Goal: Ask a question: Seek information or help from site administrators or community

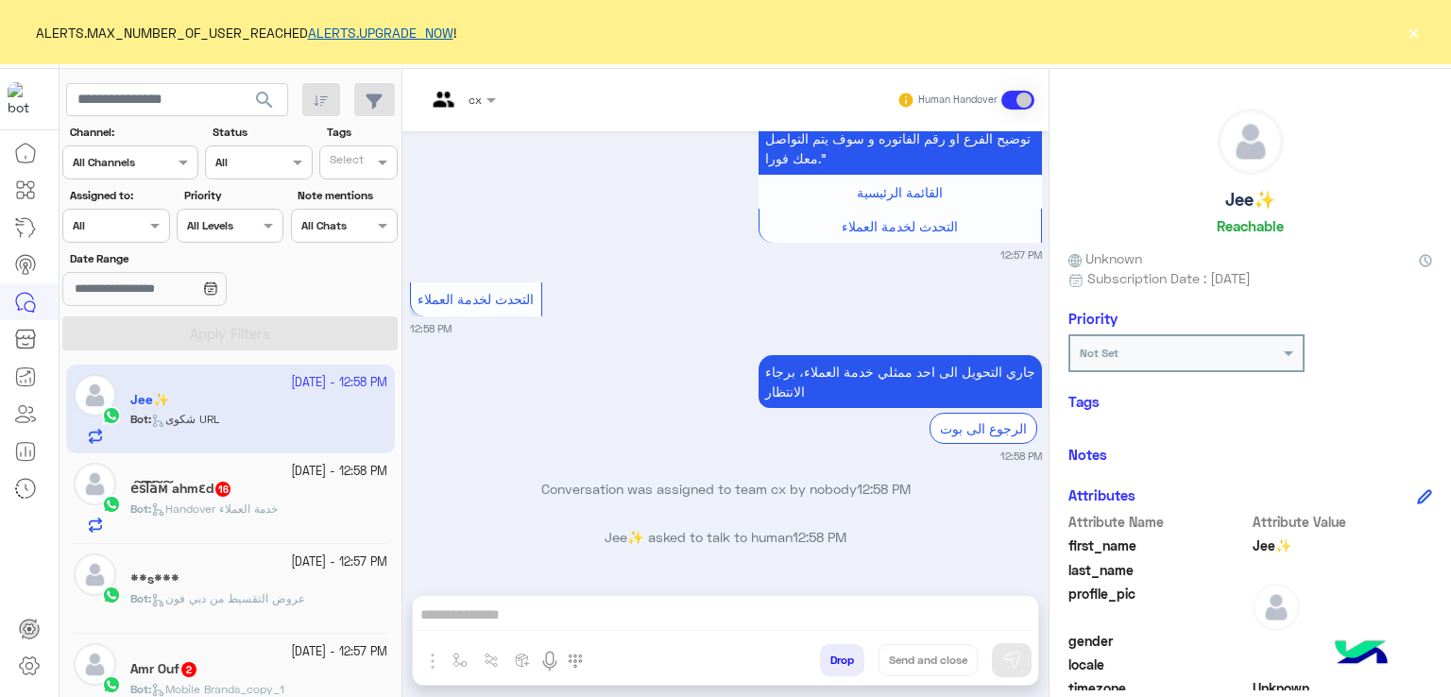
click at [363, 25] on link "ALERTS.UPGRADE_NOW" at bounding box center [381, 33] width 146 height 16
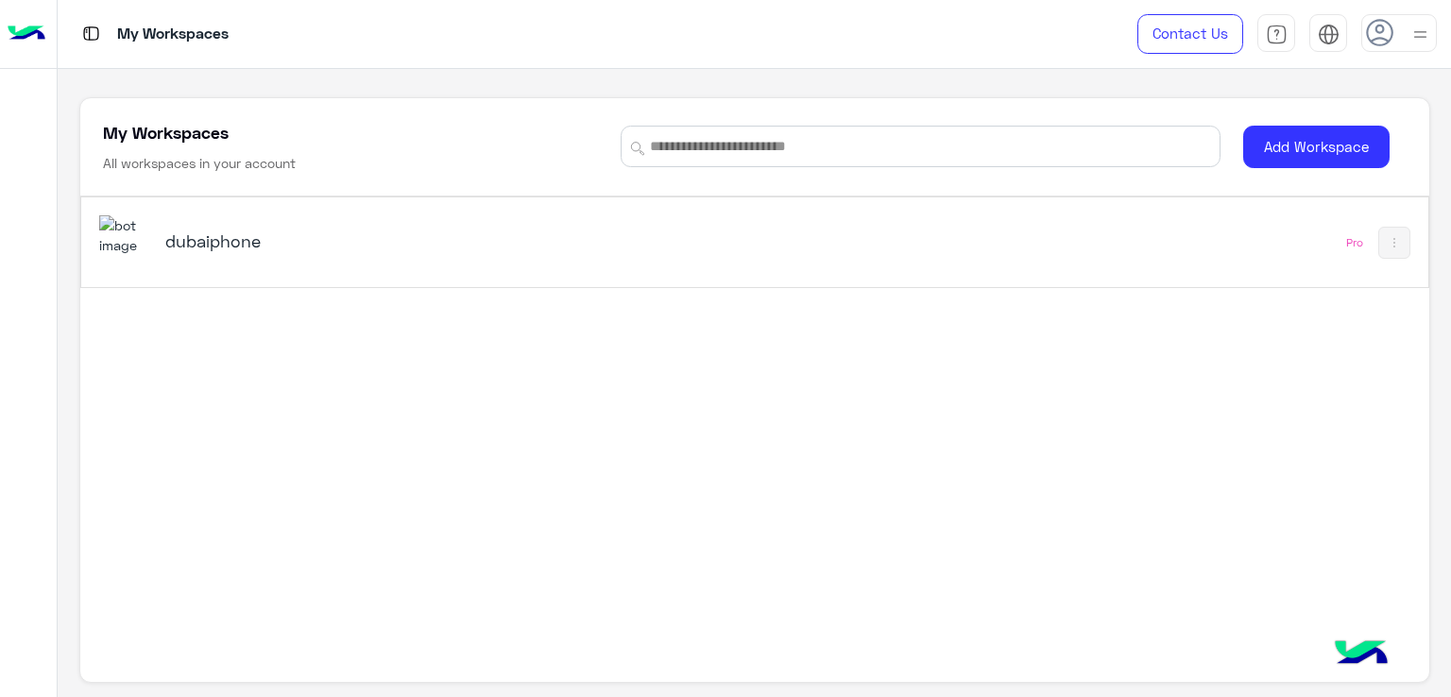
click at [233, 227] on div "dubaiphone" at bounding box center [492, 242] width 787 height 55
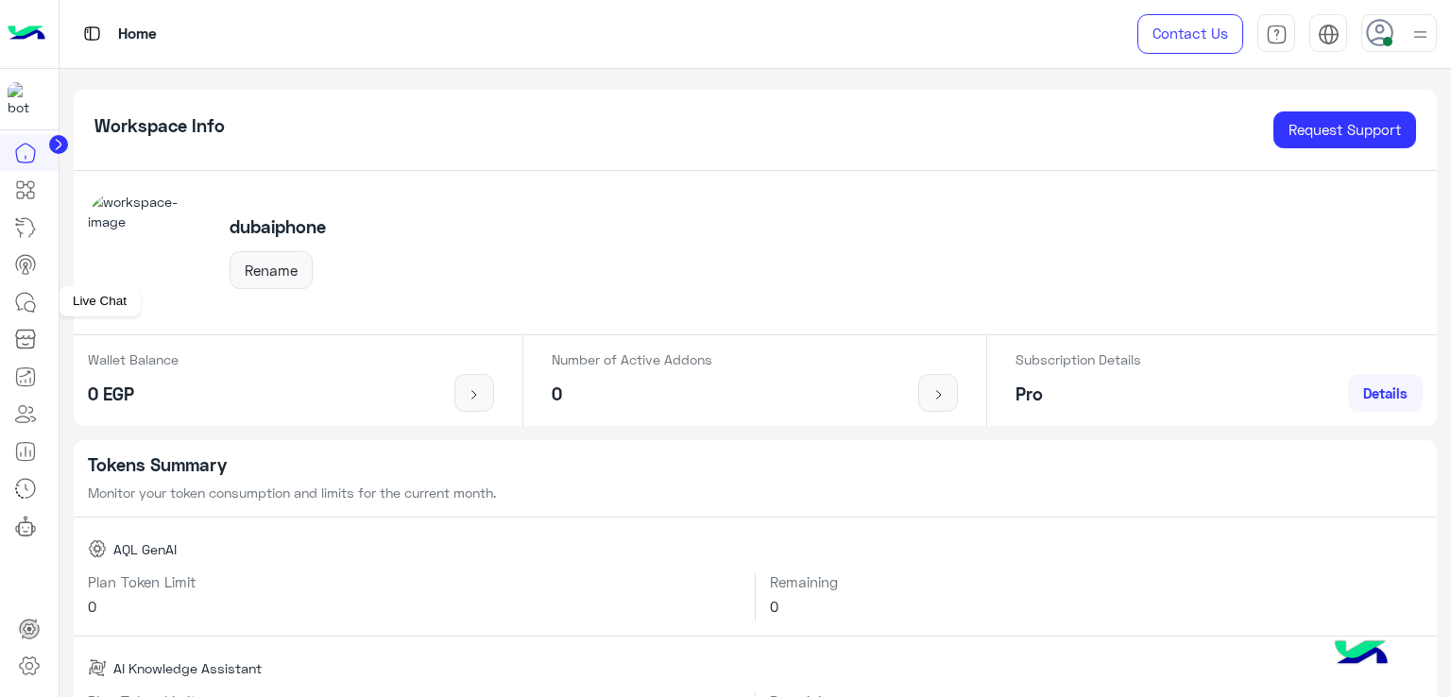
click at [33, 300] on icon at bounding box center [25, 302] width 23 height 23
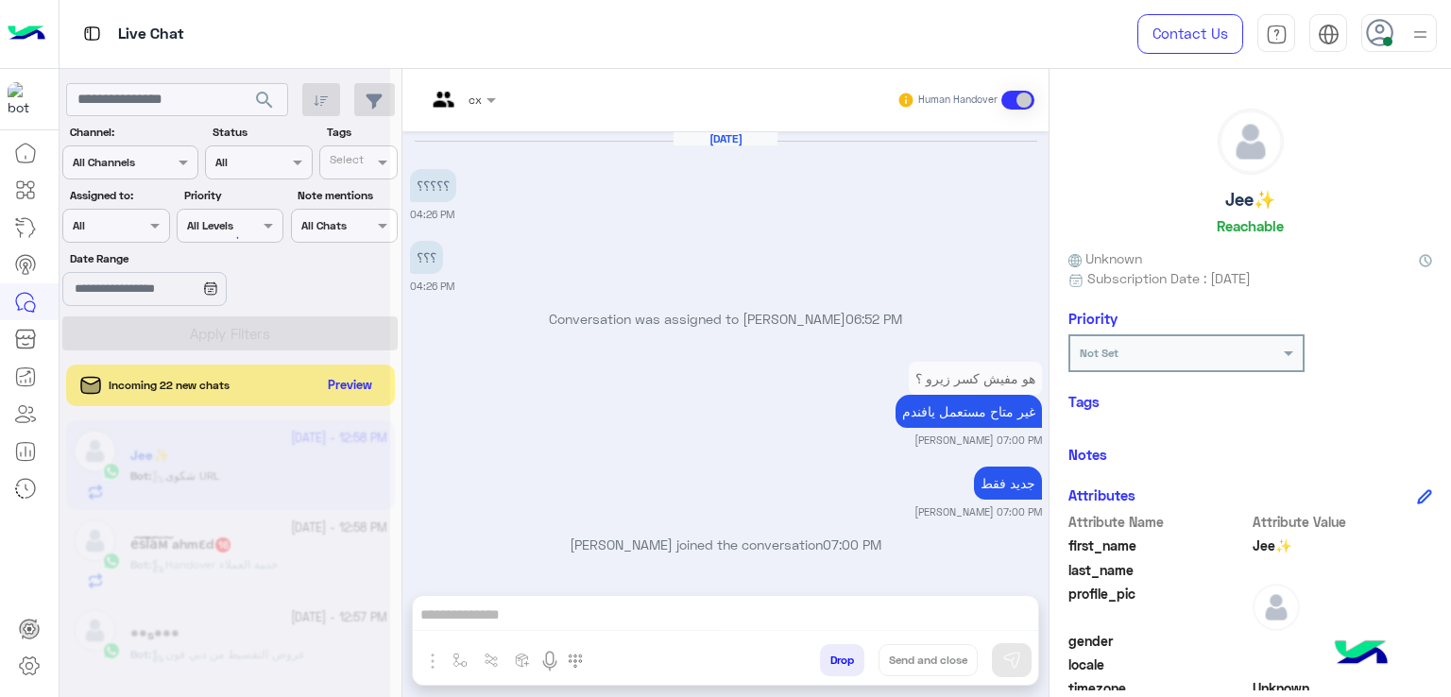
scroll to position [1291, 0]
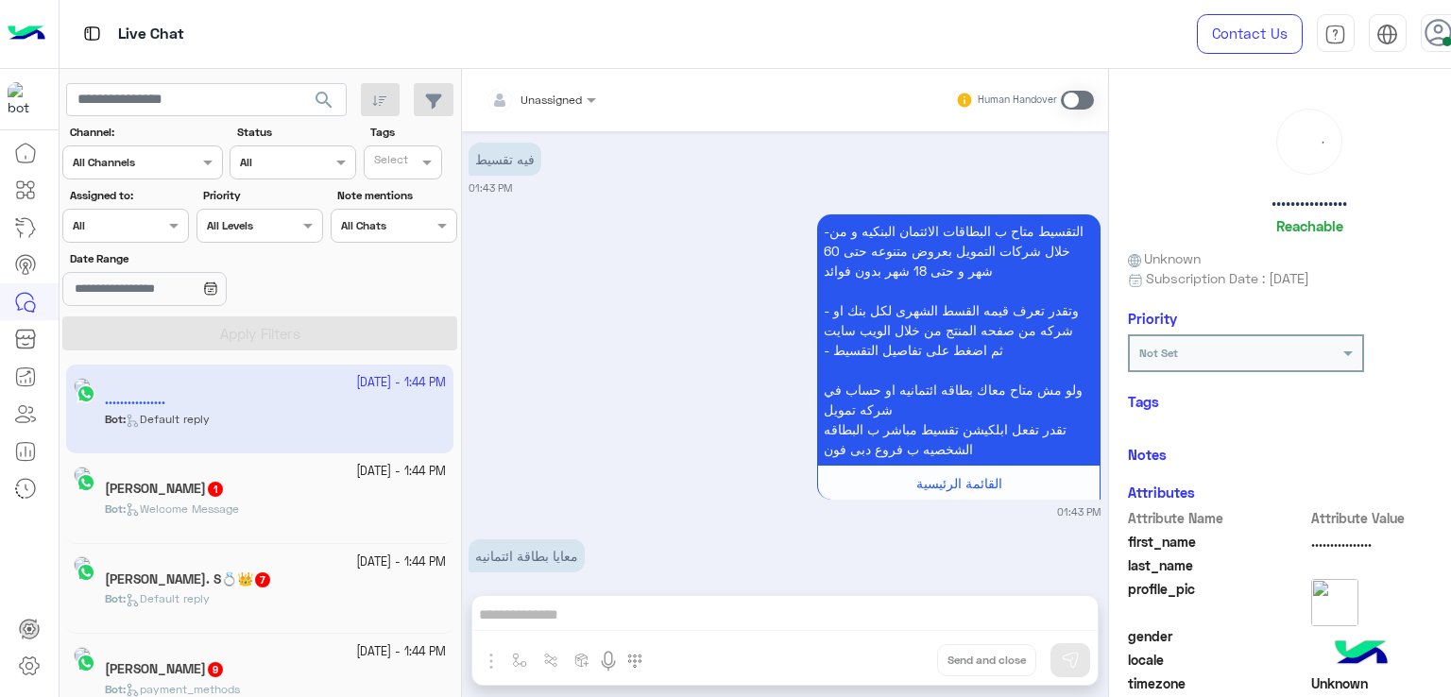
scroll to position [2091, 0]
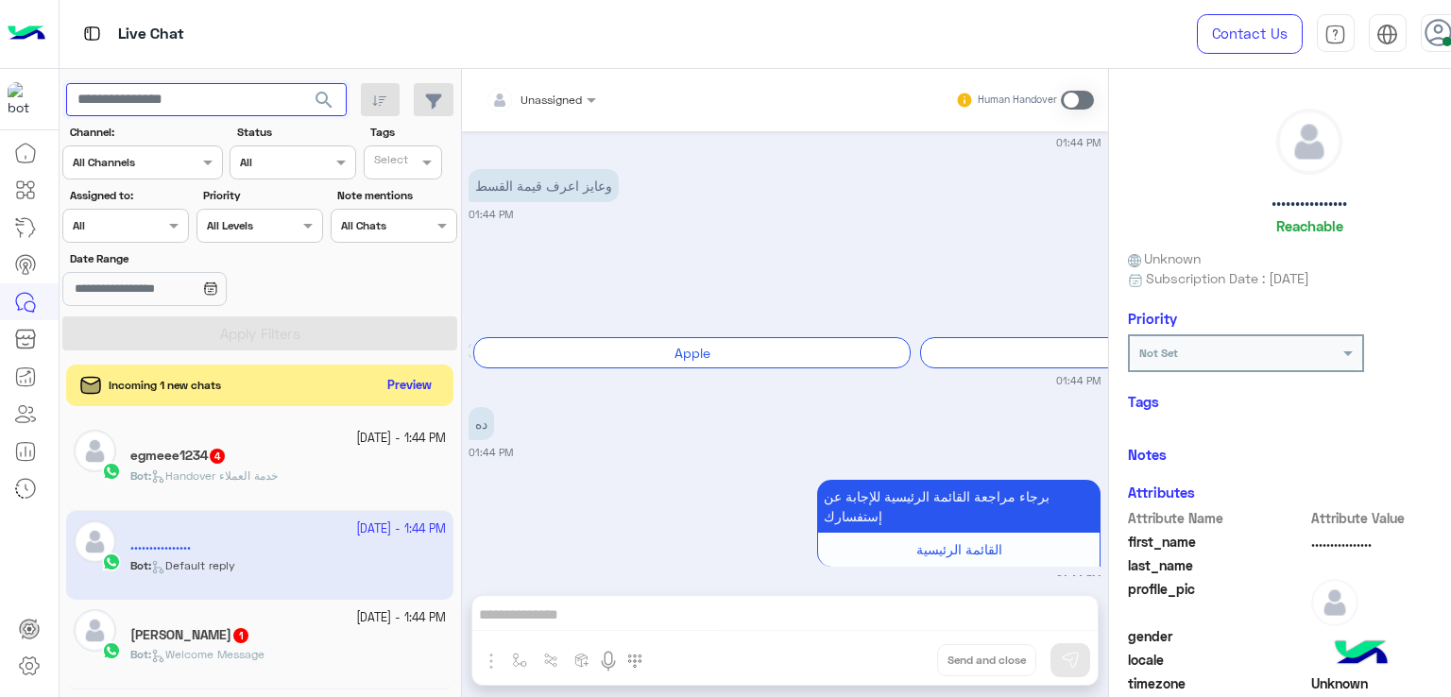
click at [154, 93] on input "text" at bounding box center [206, 100] width 281 height 34
paste input "**********"
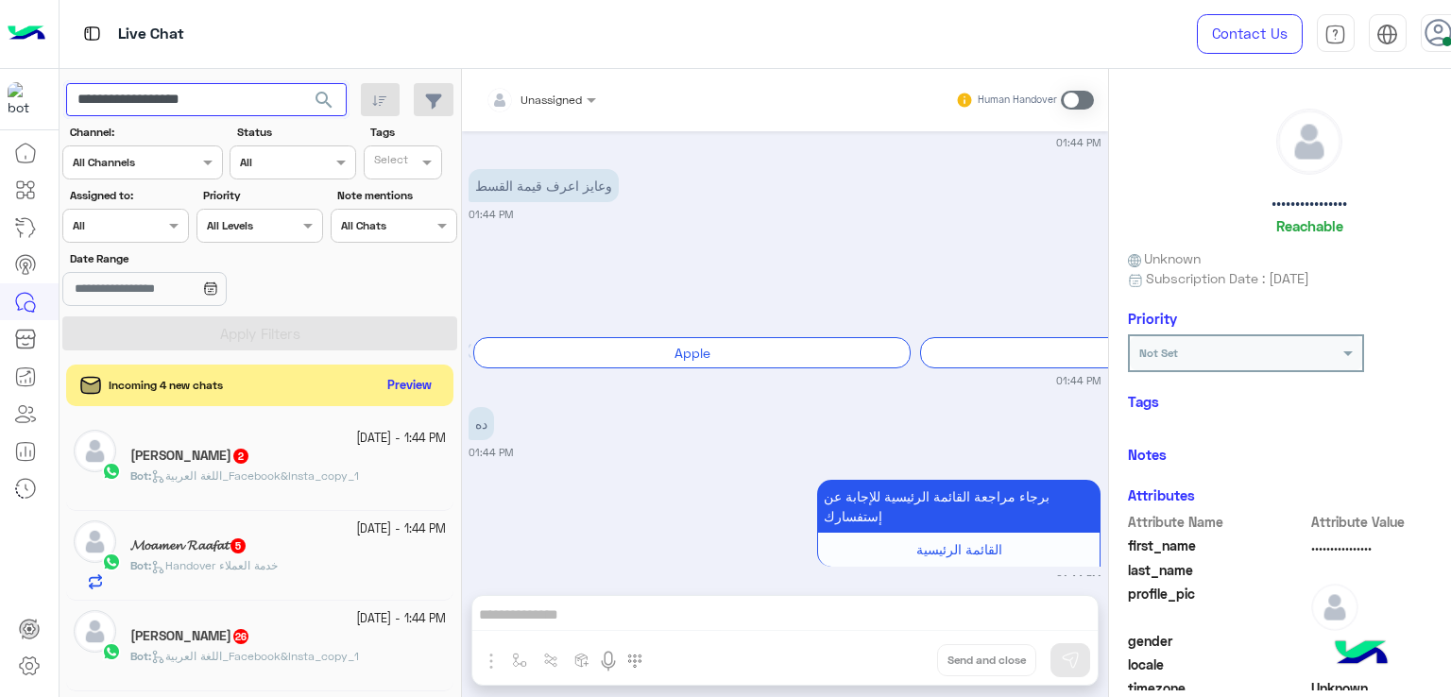
scroll to position [2289, 0]
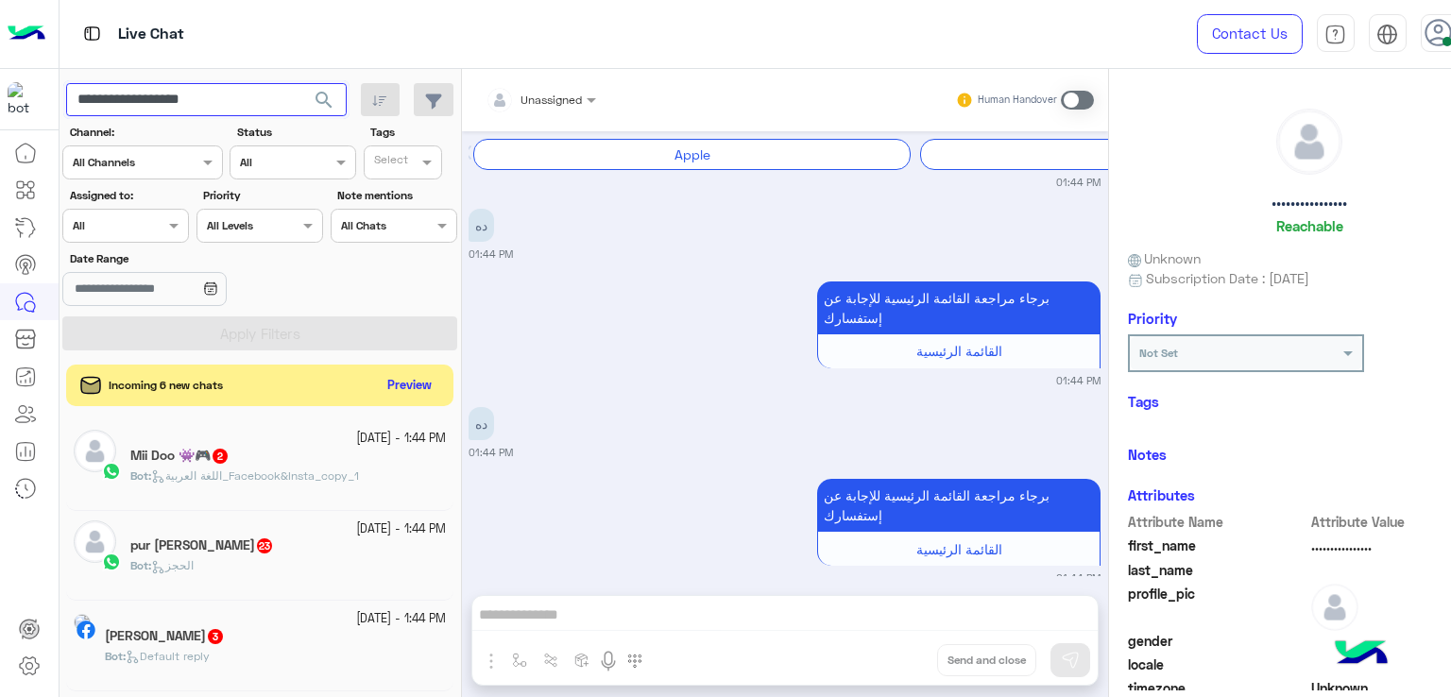
type input "**********"
click at [322, 96] on span "search" at bounding box center [324, 100] width 23 height 23
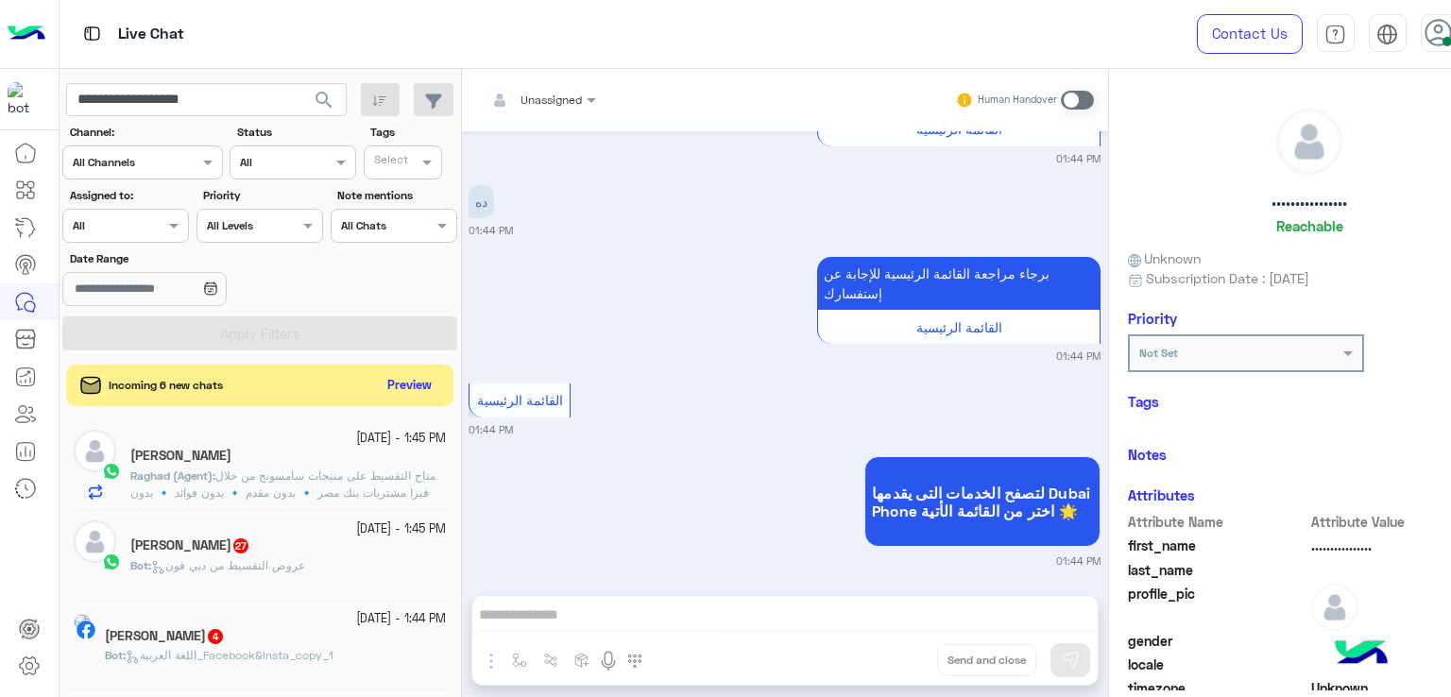
scroll to position [2909, 0]
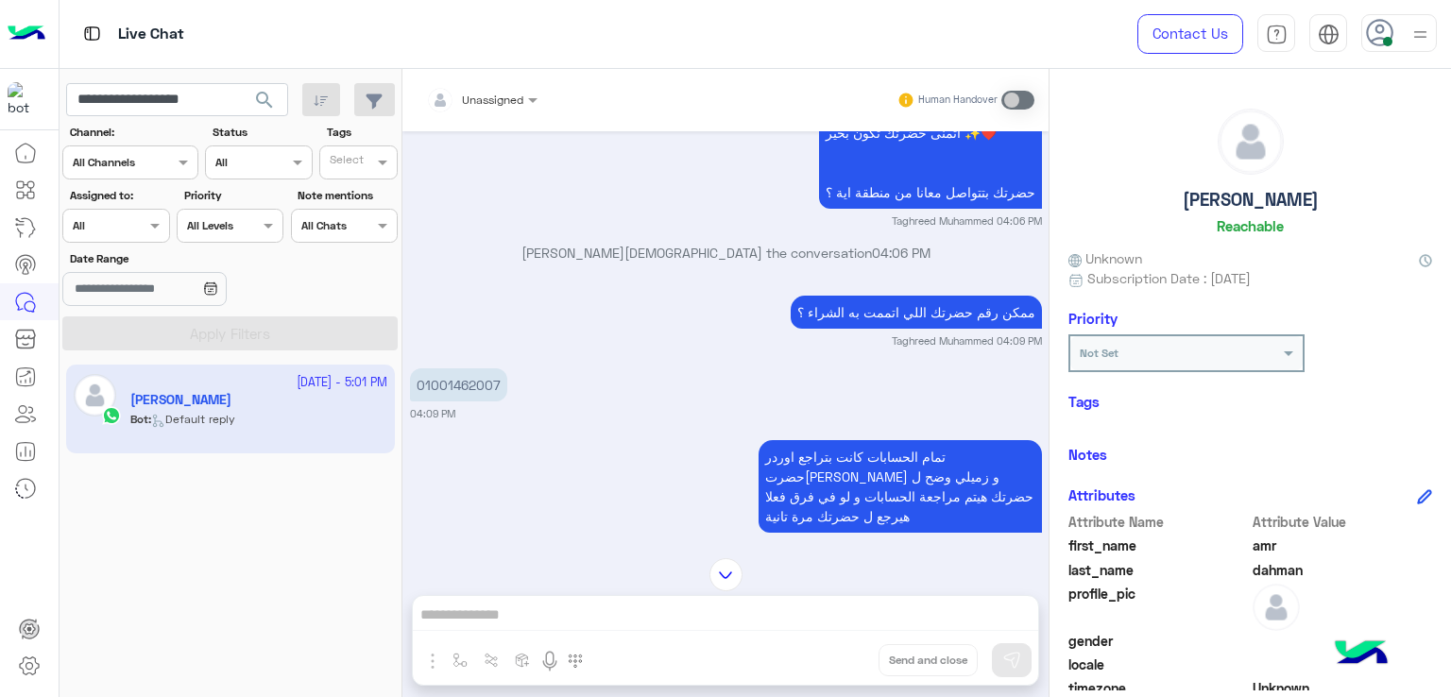
scroll to position [2388, 0]
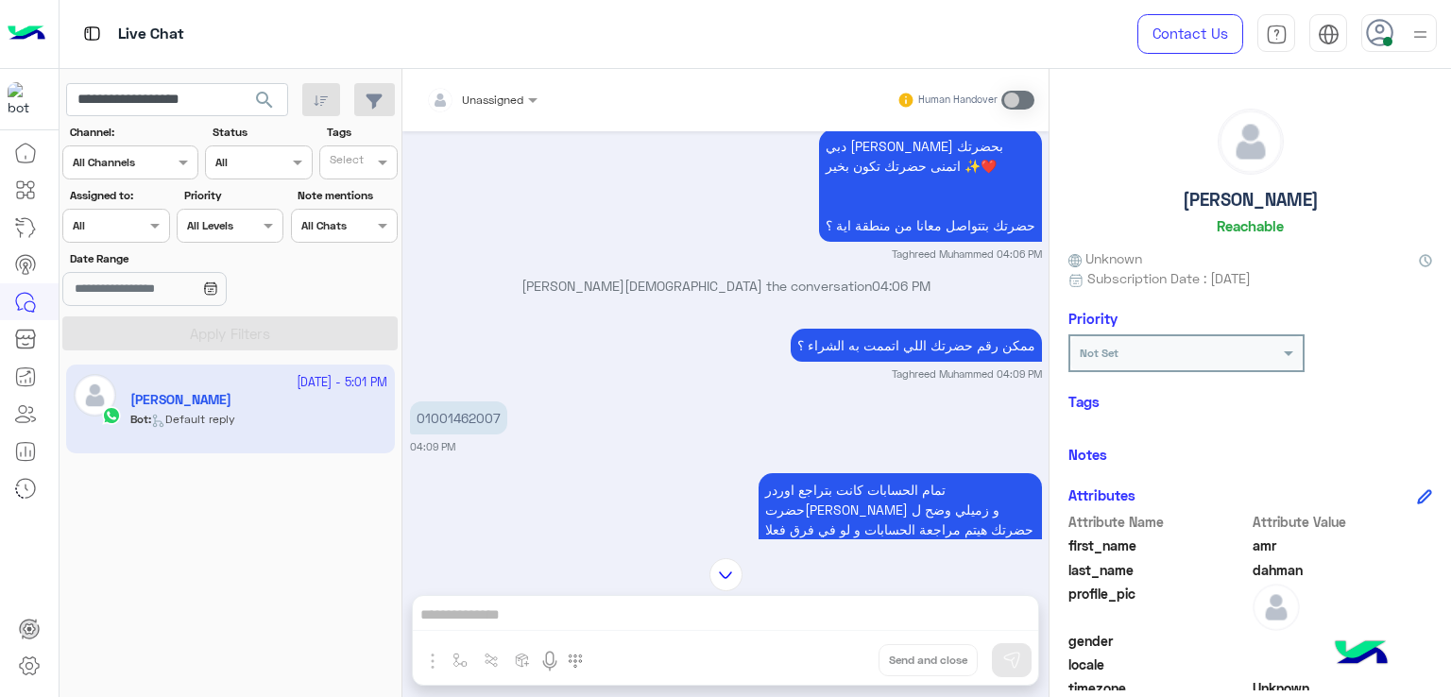
click at [907, 201] on p "دبي فون [PERSON_NAME] اهلا بحضرتك اتمنى حضرتك تكون بخير ✨❤️ حضرتك بتتواصل معانا…" at bounding box center [930, 185] width 223 height 112
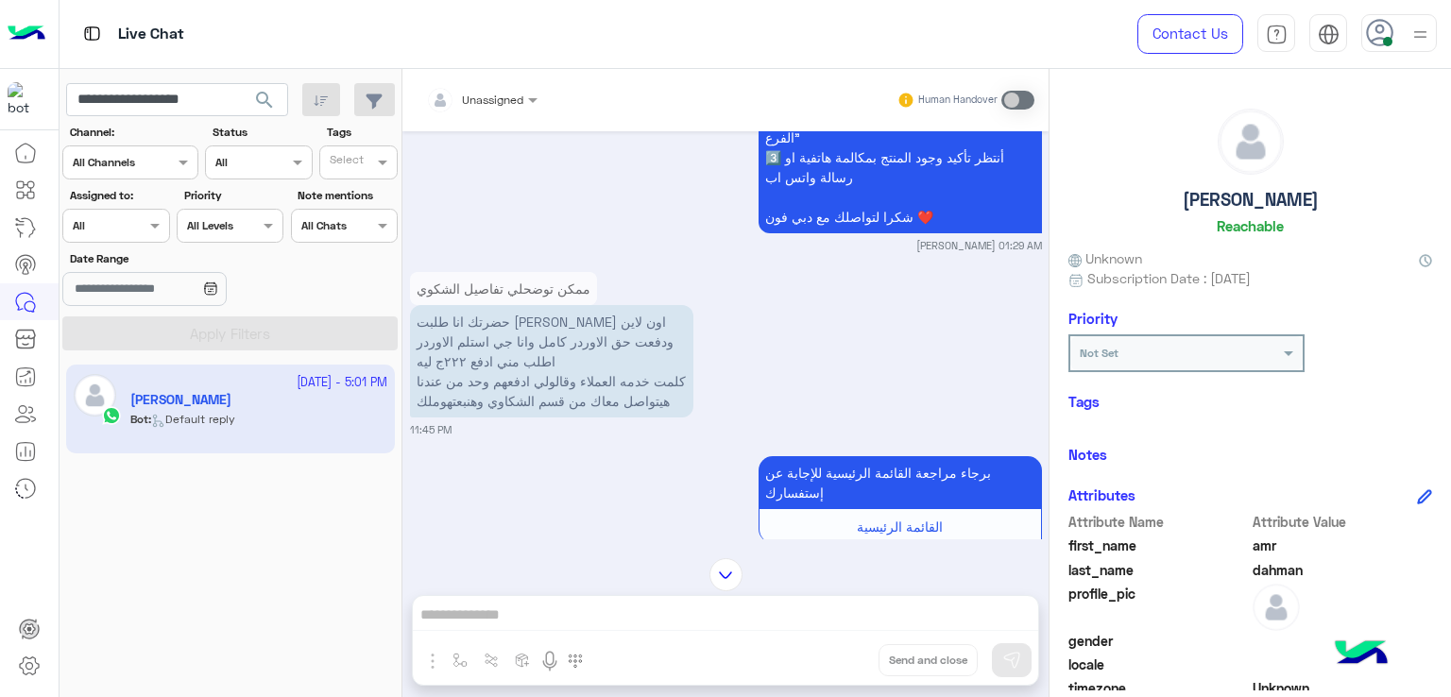
scroll to position [971, 0]
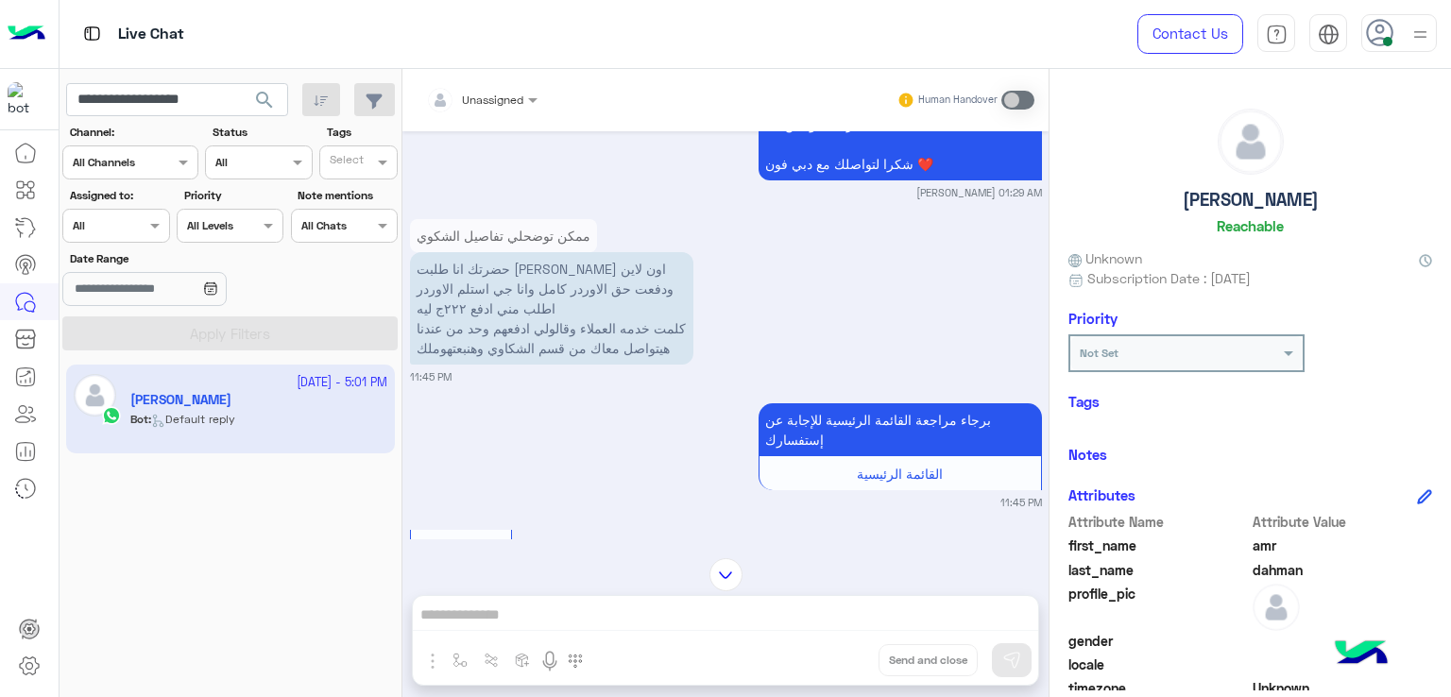
click at [543, 268] on p "حضرتك انا طلبت اوردر اون لاين ودفعت حق الاوردر كامل وانا جي استلم الاوردر اطلب …" at bounding box center [551, 308] width 283 height 112
click at [635, 325] on p "حضرتك انا طلبت اوردر اون لاين ودفعت حق الاوردر كامل وانا جي استلم الاوردر اطلب …" at bounding box center [551, 308] width 283 height 112
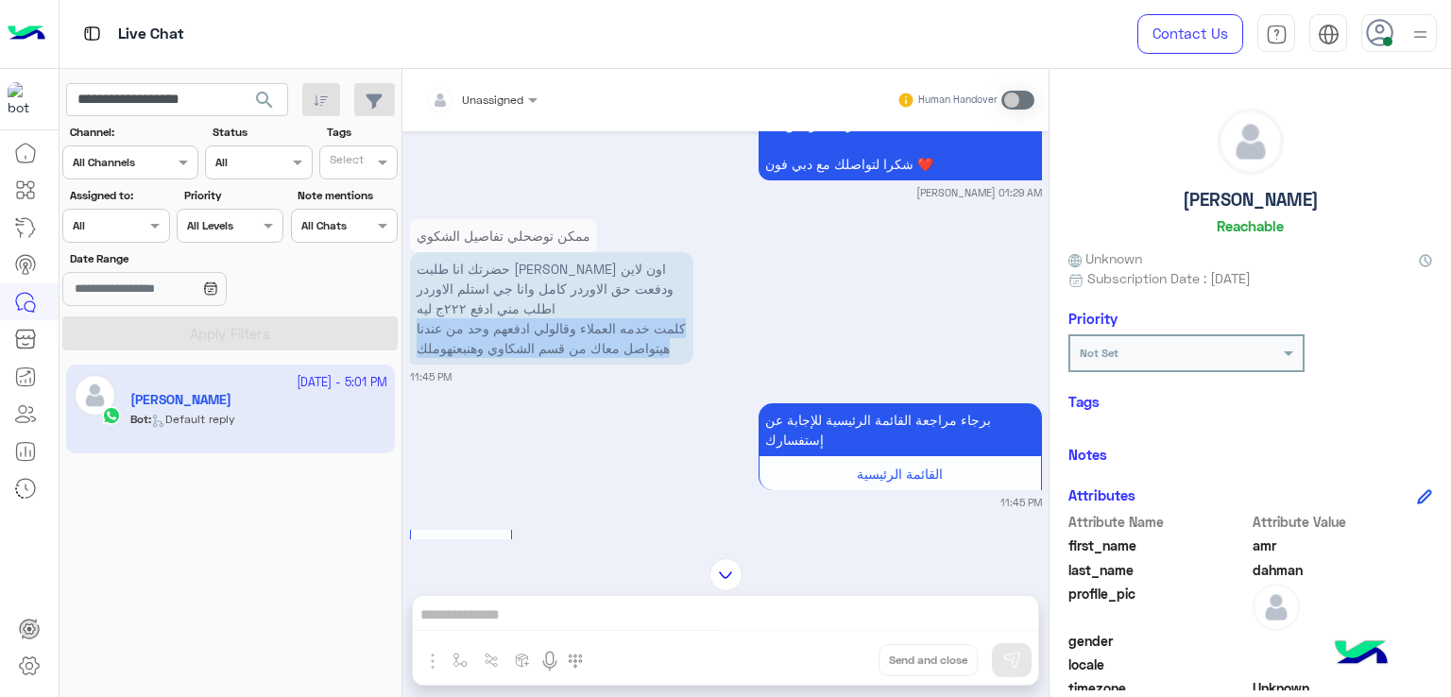
click at [635, 325] on p "حضرتك انا طلبت اوردر اون لاين ودفعت حق الاوردر كامل وانا جي استلم الاوردر اطلب …" at bounding box center [551, 308] width 283 height 112
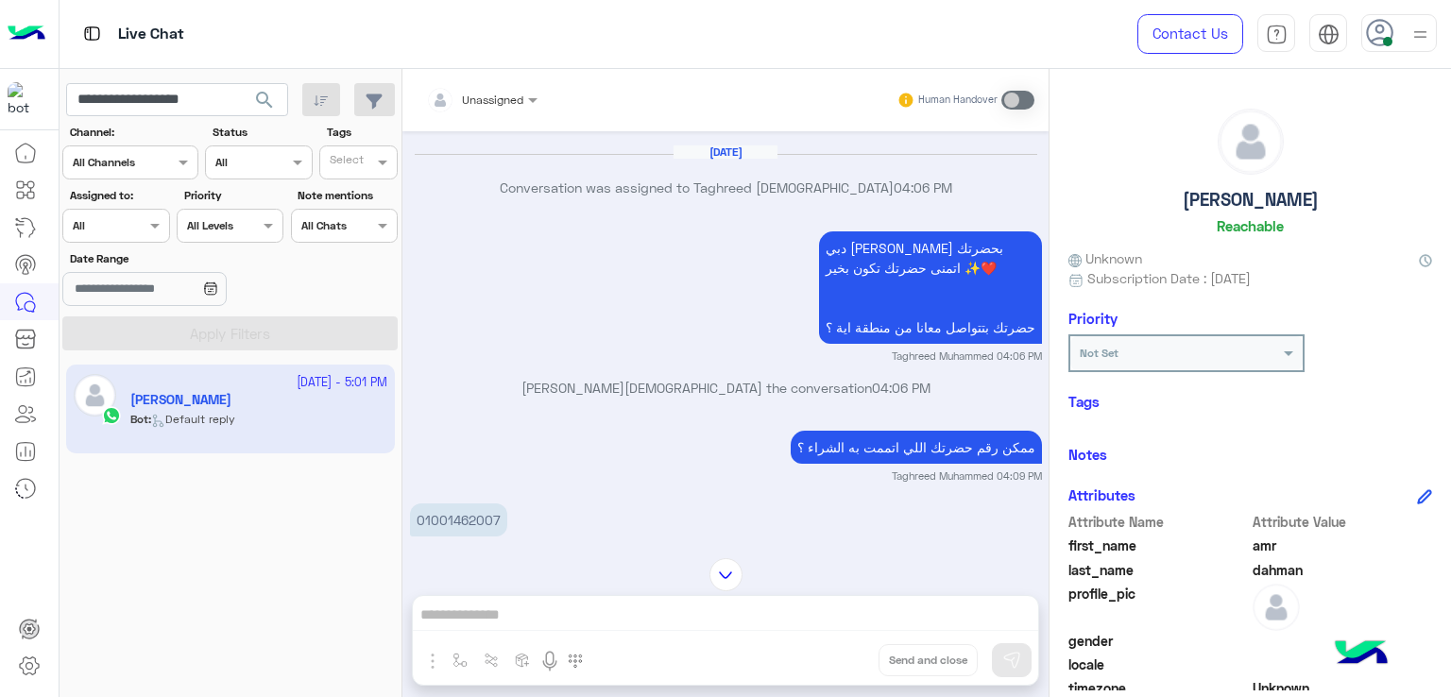
scroll to position [2294, 0]
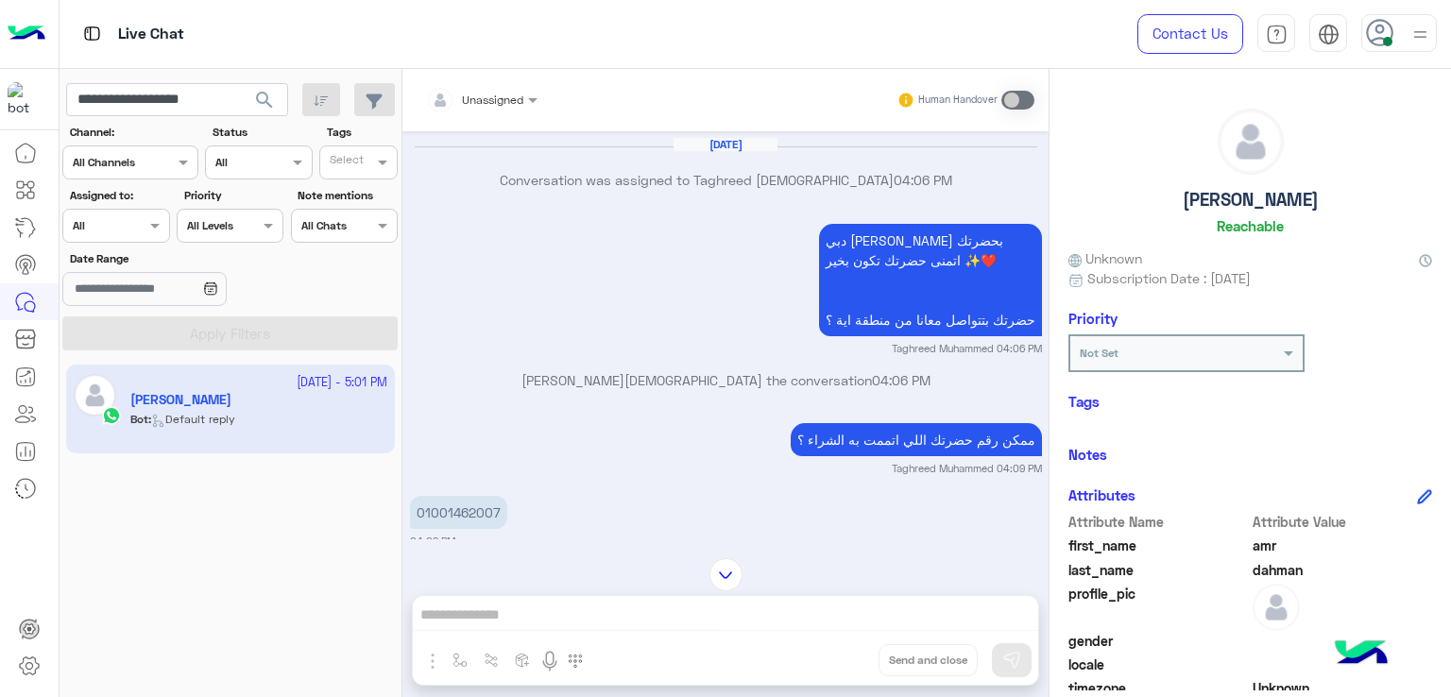
click at [877, 283] on p "دبي فون [PERSON_NAME] اهلا بحضرتك اتمنى حضرتك تكون بخير ✨❤️ حضرتك بتتواصل معانا…" at bounding box center [930, 280] width 223 height 112
click at [911, 336] on p "دبي فون [PERSON_NAME] اهلا بحضرتك اتمنى حضرتك تكون بخير ✨❤️ حضرتك بتتواصل معانا…" at bounding box center [930, 280] width 223 height 112
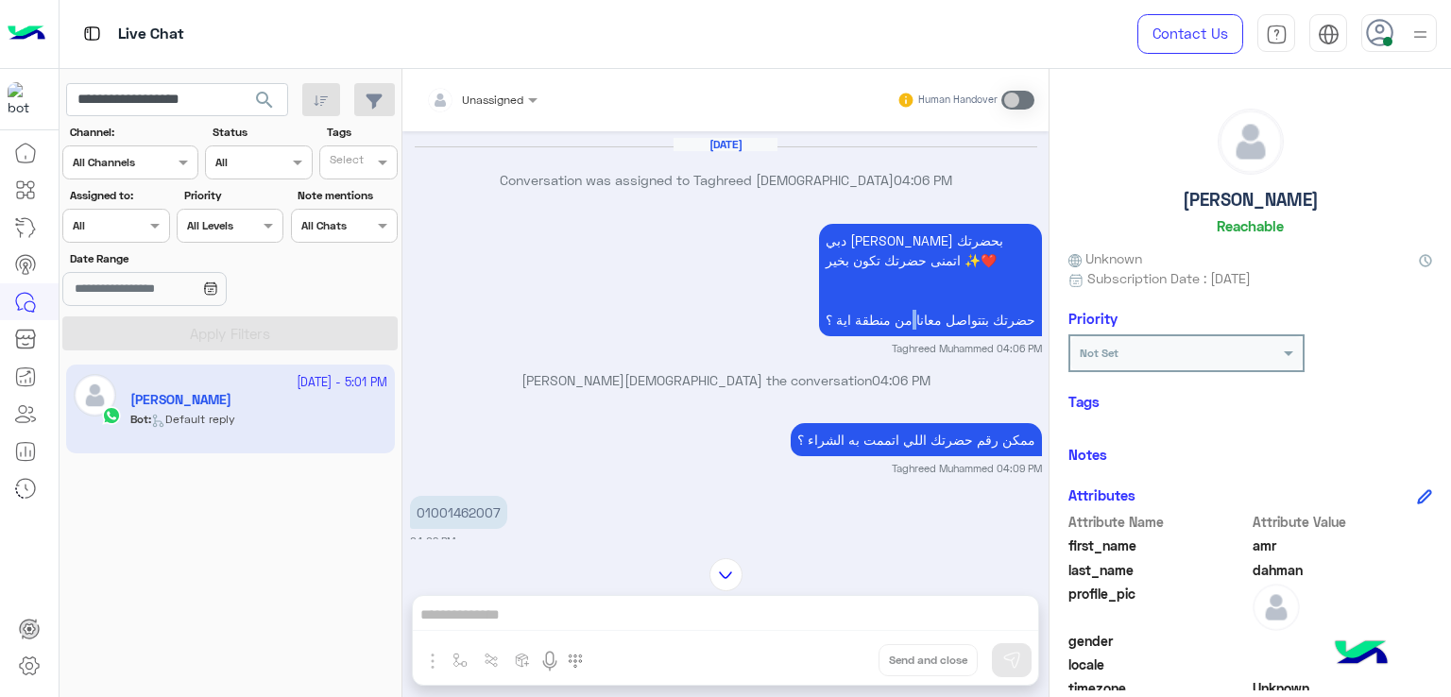
click at [911, 336] on p "دبي فون [PERSON_NAME] اهلا بحضرتك اتمنى حضرتك تكون بخير ✨❤️ حضرتك بتتواصل معانا…" at bounding box center [930, 280] width 223 height 112
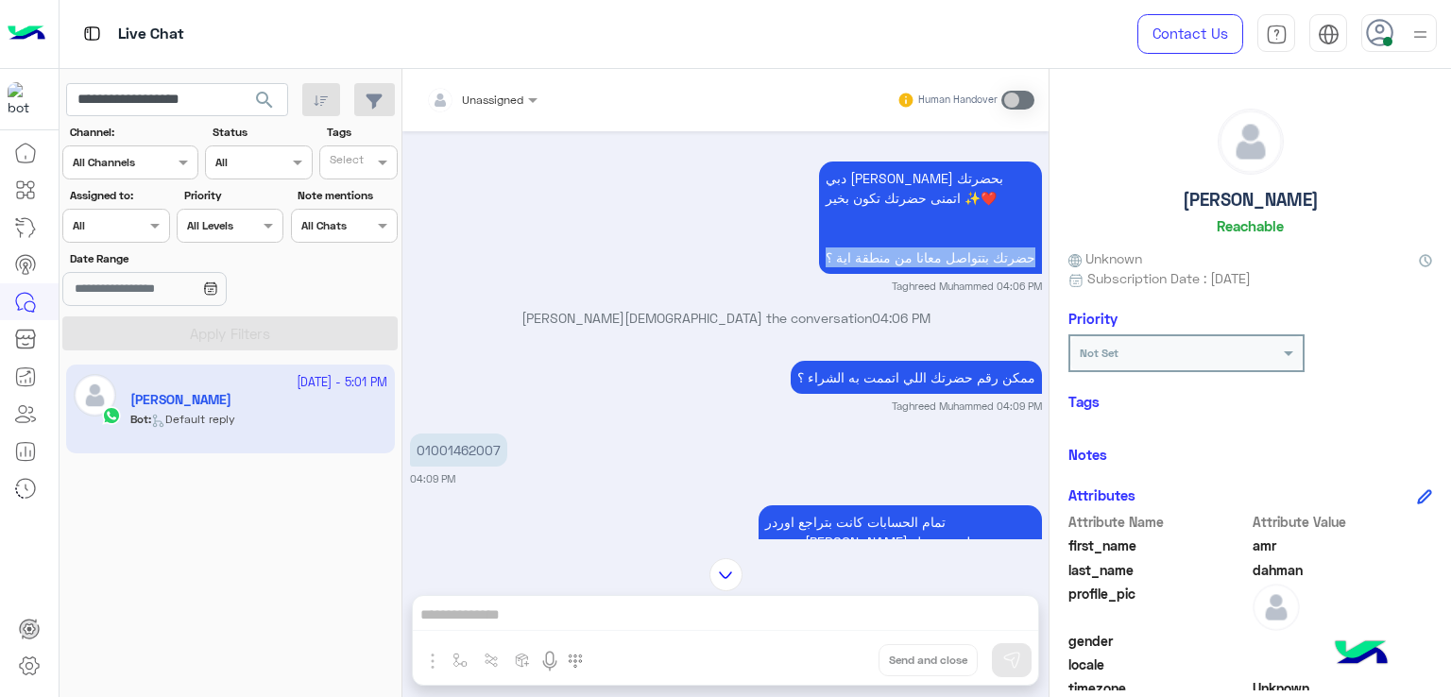
scroll to position [2388, 0]
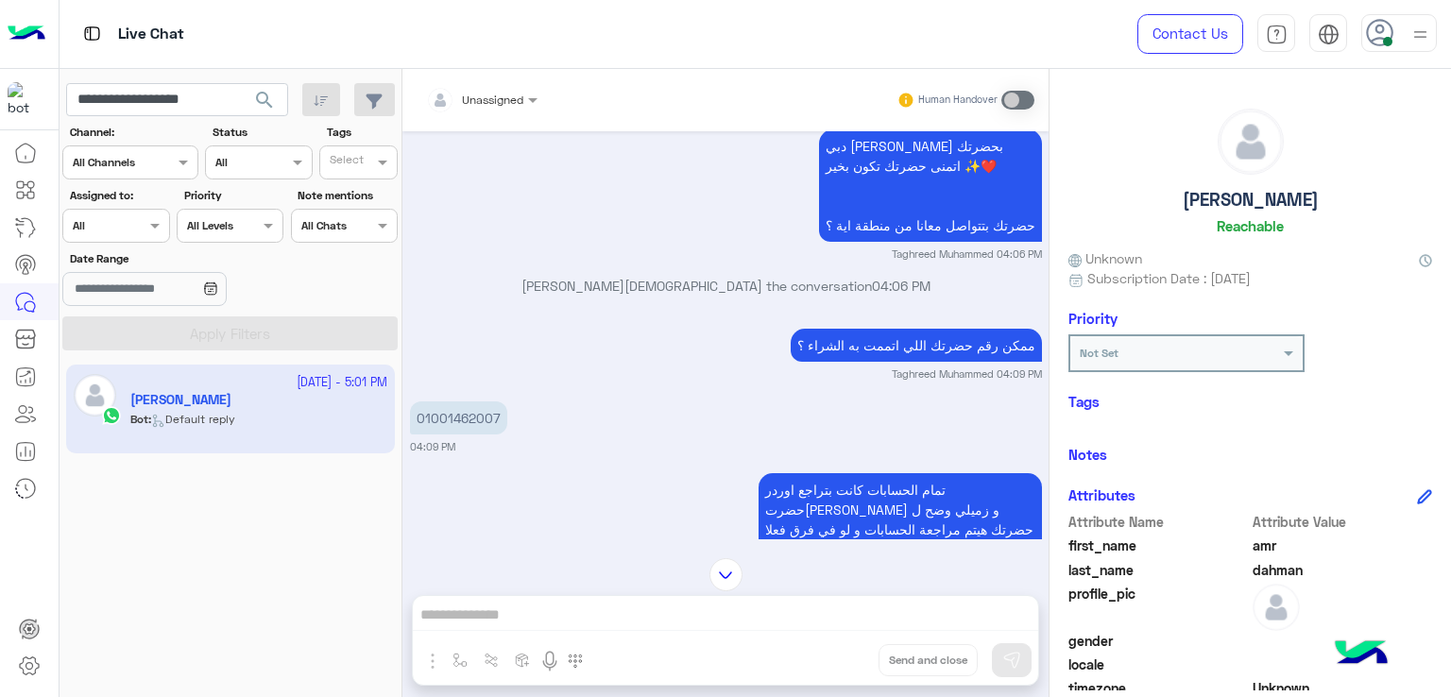
click at [910, 362] on p "ممكن رقم حضرتك اللي اتممت به الشراء ؟" at bounding box center [916, 345] width 251 height 33
click at [446, 435] on p "01001462007" at bounding box center [458, 418] width 97 height 33
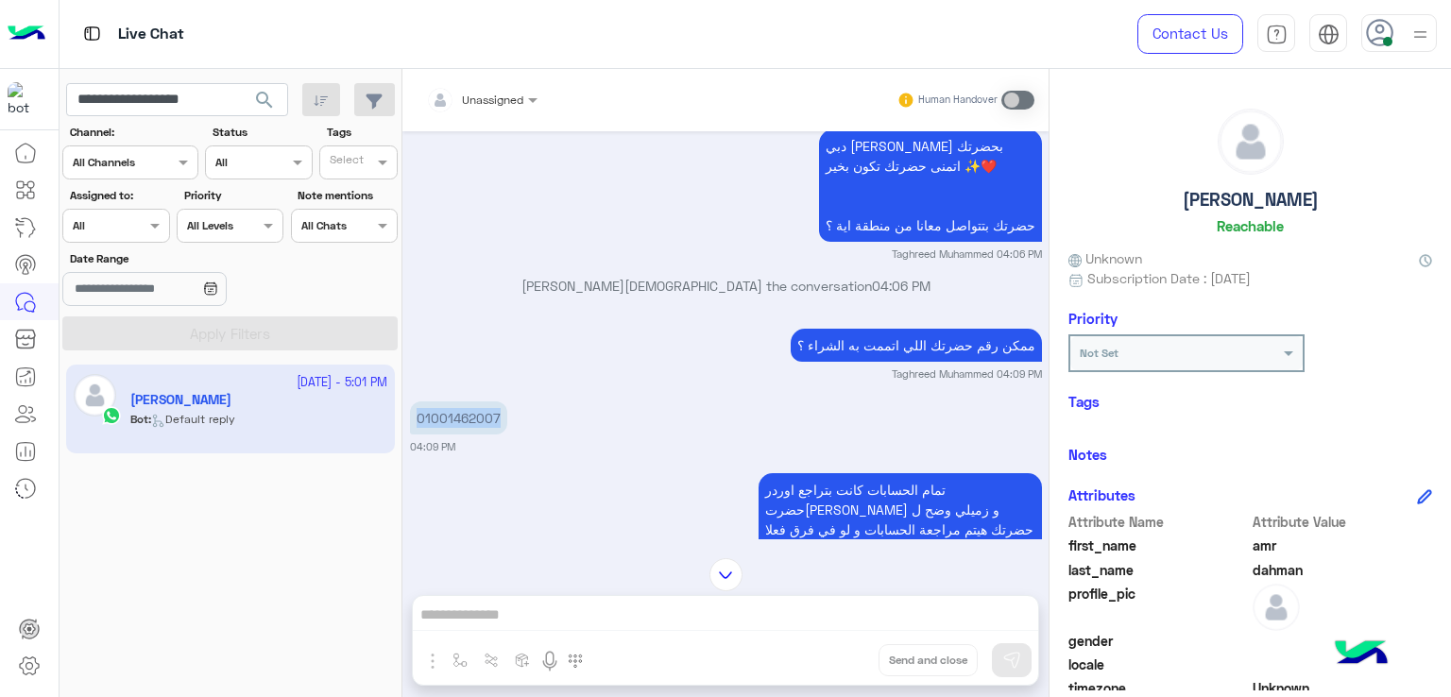
click at [446, 435] on p "01001462007" at bounding box center [458, 418] width 97 height 33
copy app-message "01001462007"
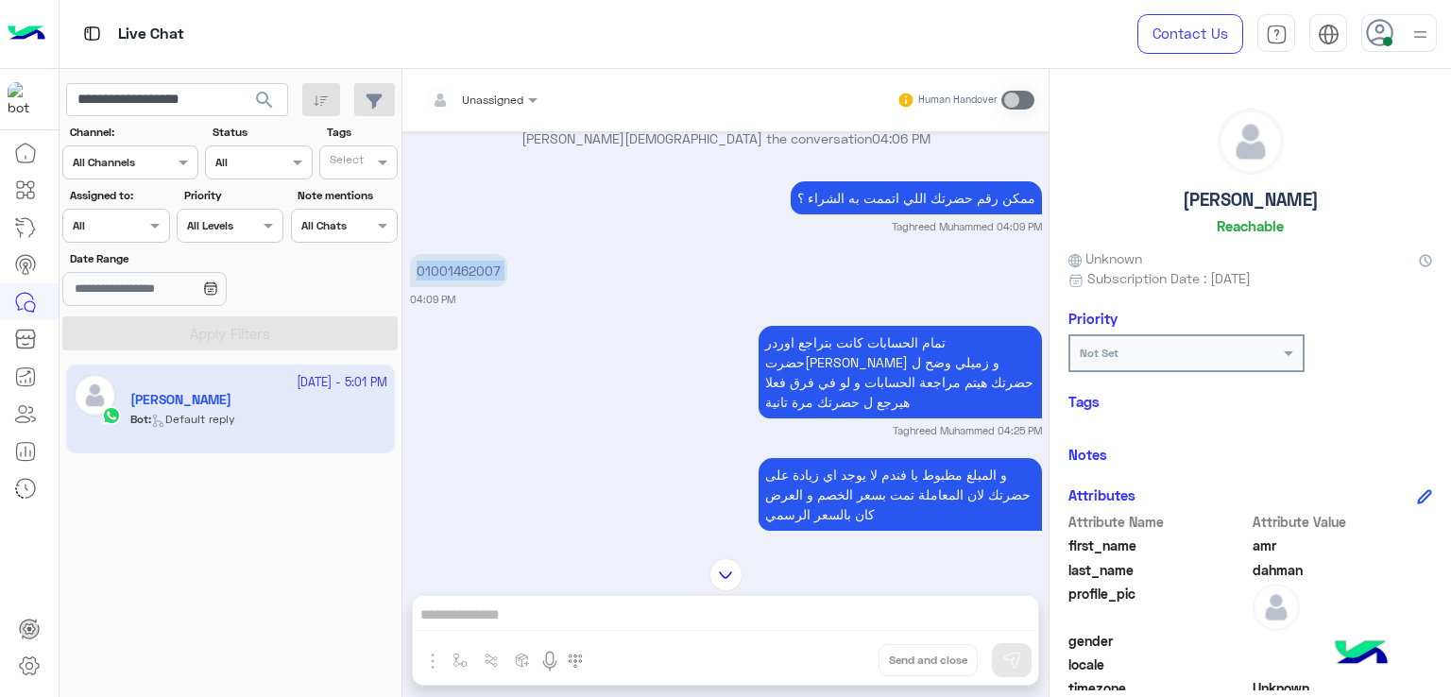
scroll to position [2577, 0]
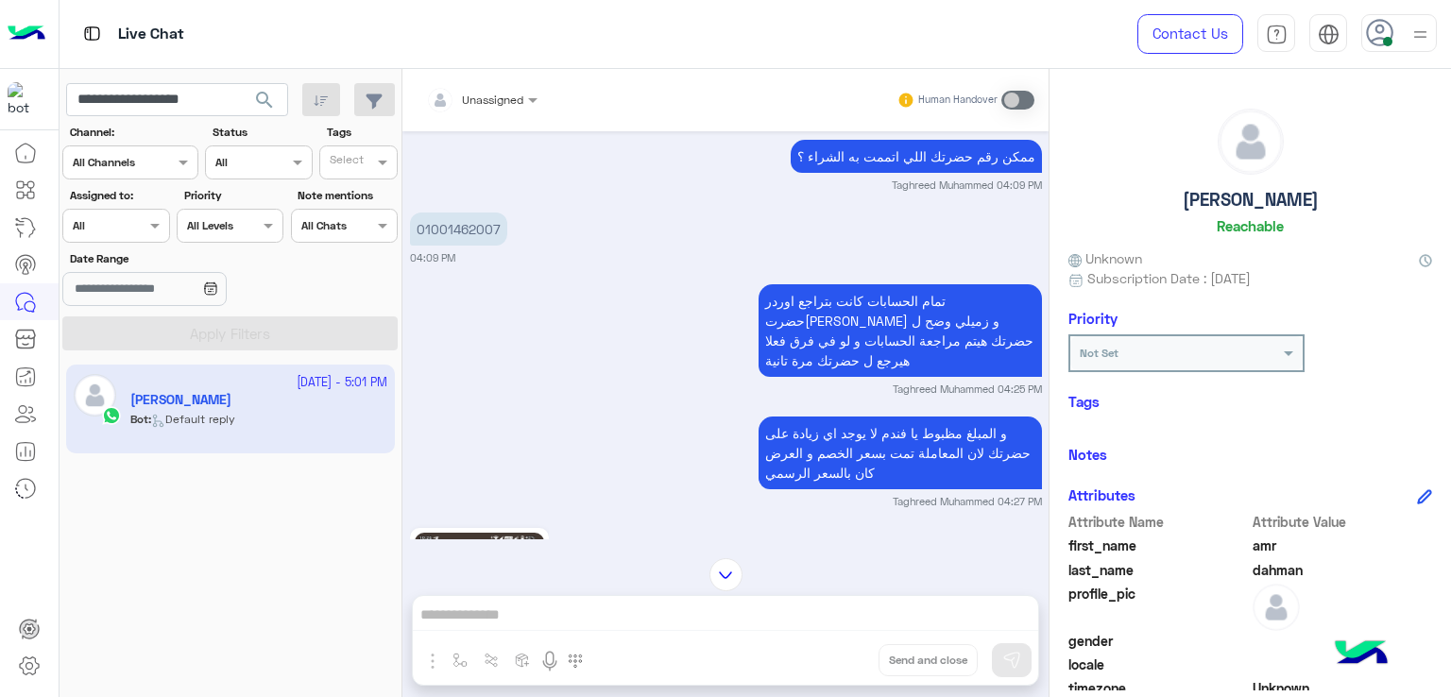
click at [893, 347] on p "تمام الحسابات كانت بتراجع اوردر حضرت[PERSON_NAME] و زميلي وضح ل حضرتك هيتم مراج…" at bounding box center [900, 330] width 283 height 93
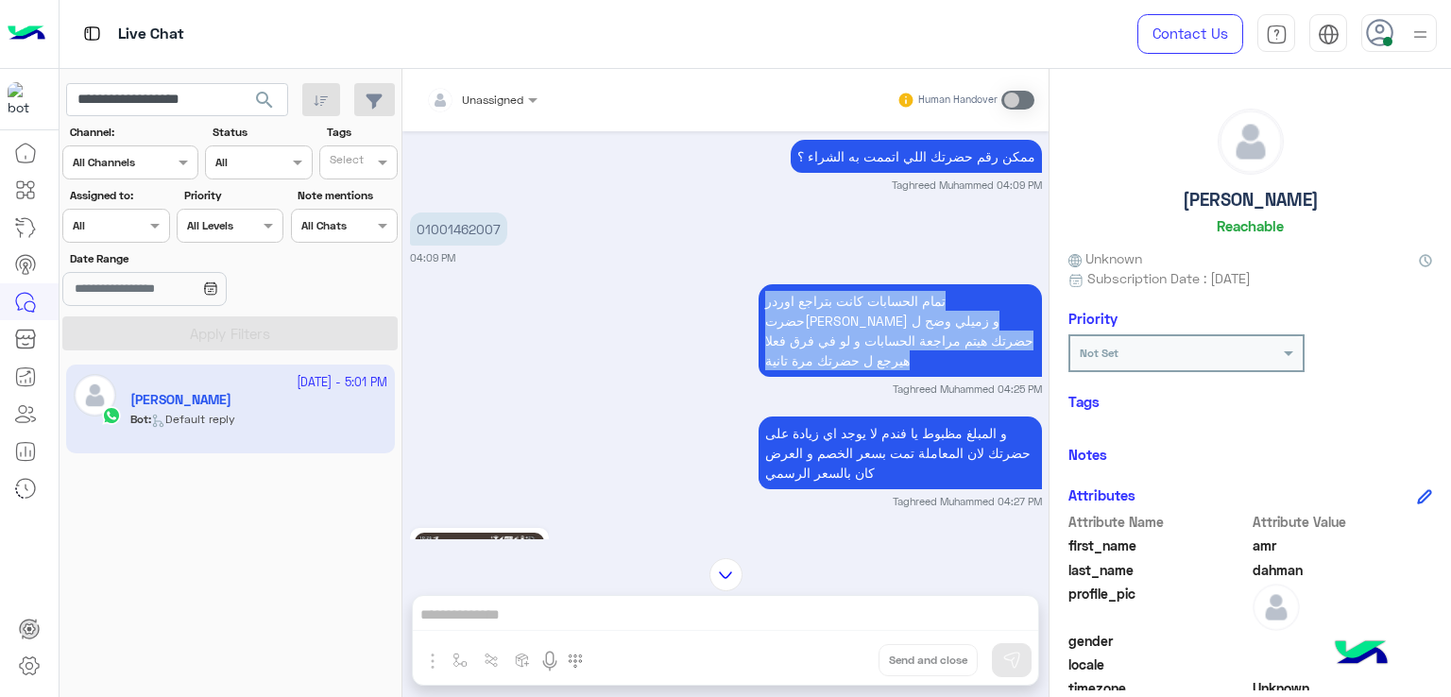
click at [893, 347] on p "تمام الحسابات كانت بتراجع اوردر حضرت[PERSON_NAME] و زميلي وضح ل حضرتك هيتم مراج…" at bounding box center [900, 330] width 283 height 93
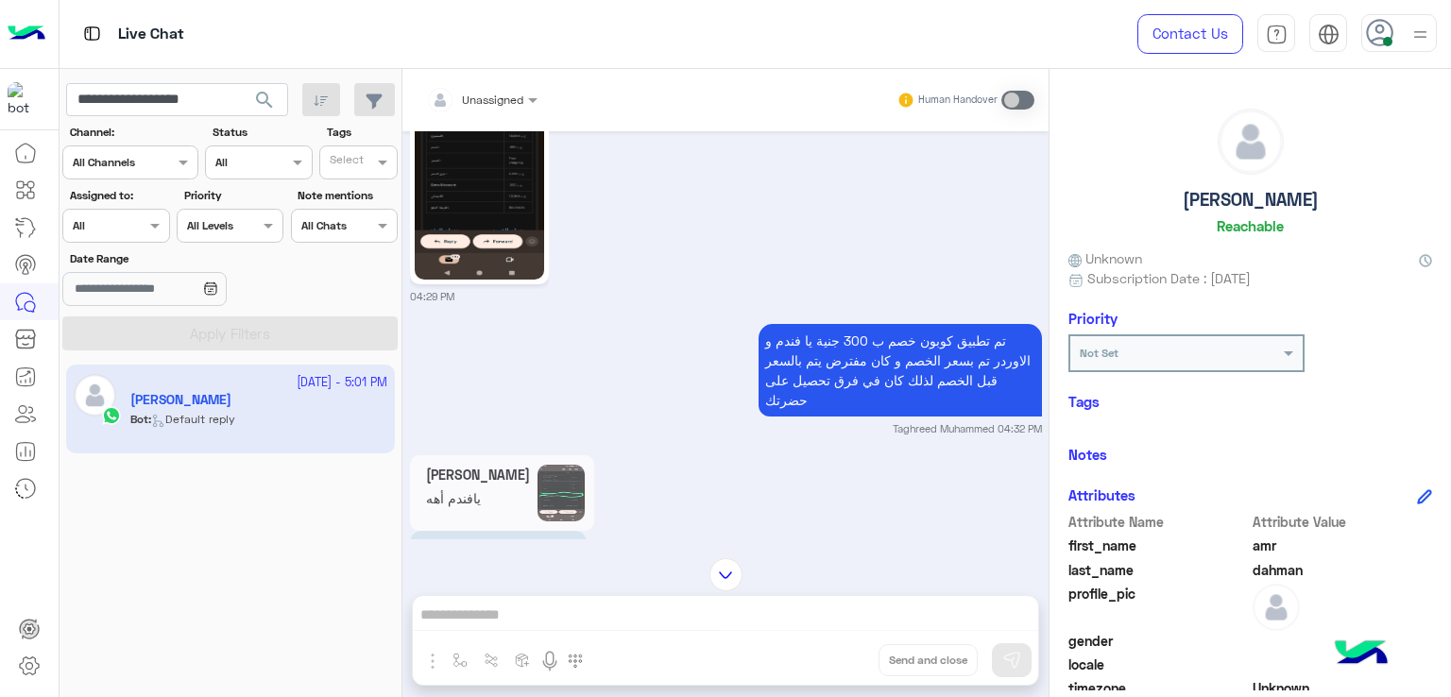
scroll to position [3428, 0]
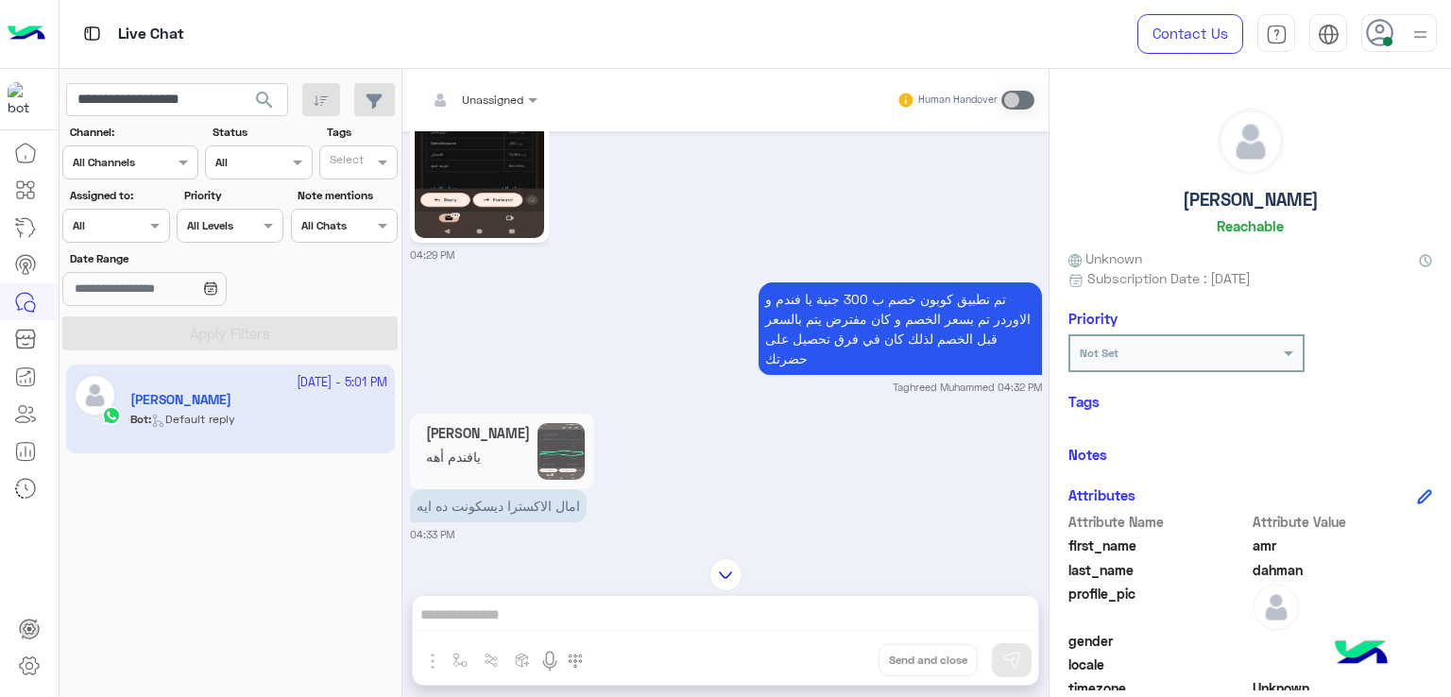
click at [938, 315] on p "تم تطبيق كوبون خصم ب 300 جنية يا فندم و الاوردر تم بسعر الخصم و كان مفترض يتم ب…" at bounding box center [900, 329] width 283 height 93
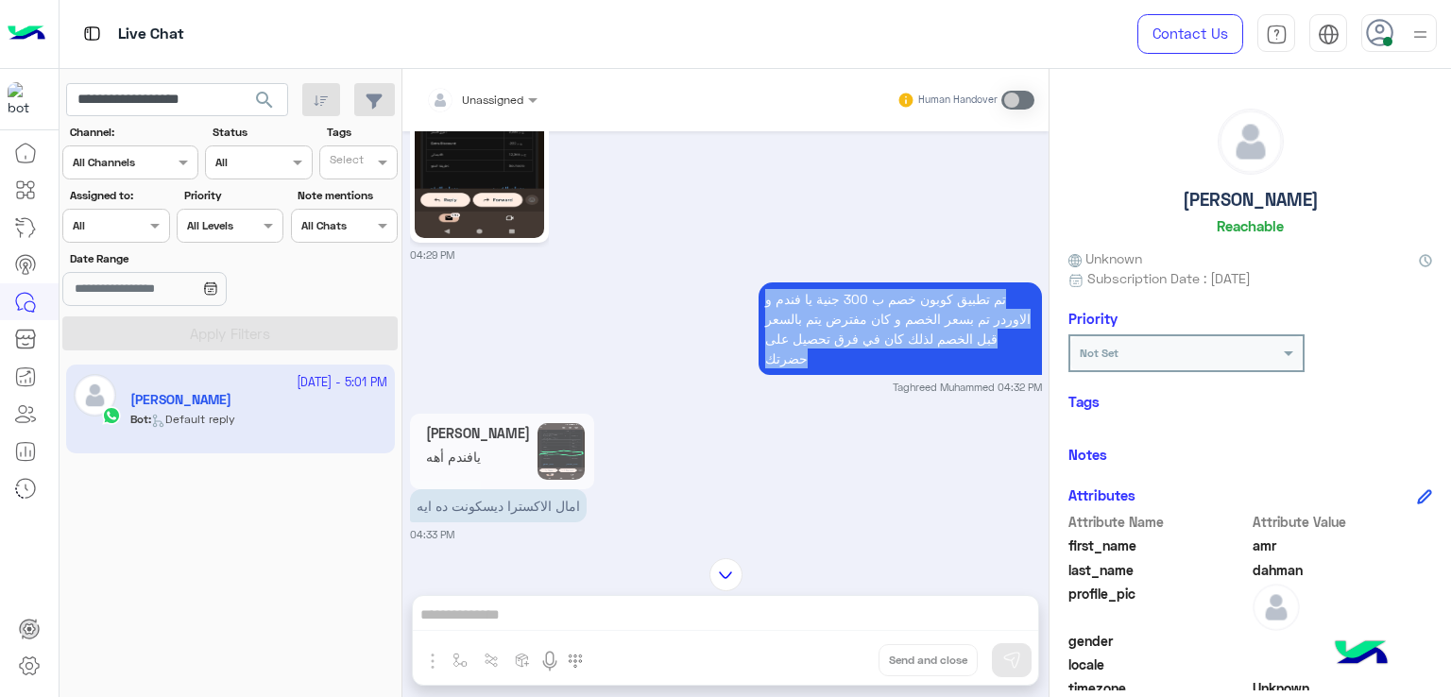
click at [938, 315] on p "تم تطبيق كوبون خصم ب 300 جنية يا فندم و الاوردر تم بسعر الخصم و كان مفترض يتم ب…" at bounding box center [900, 329] width 283 height 93
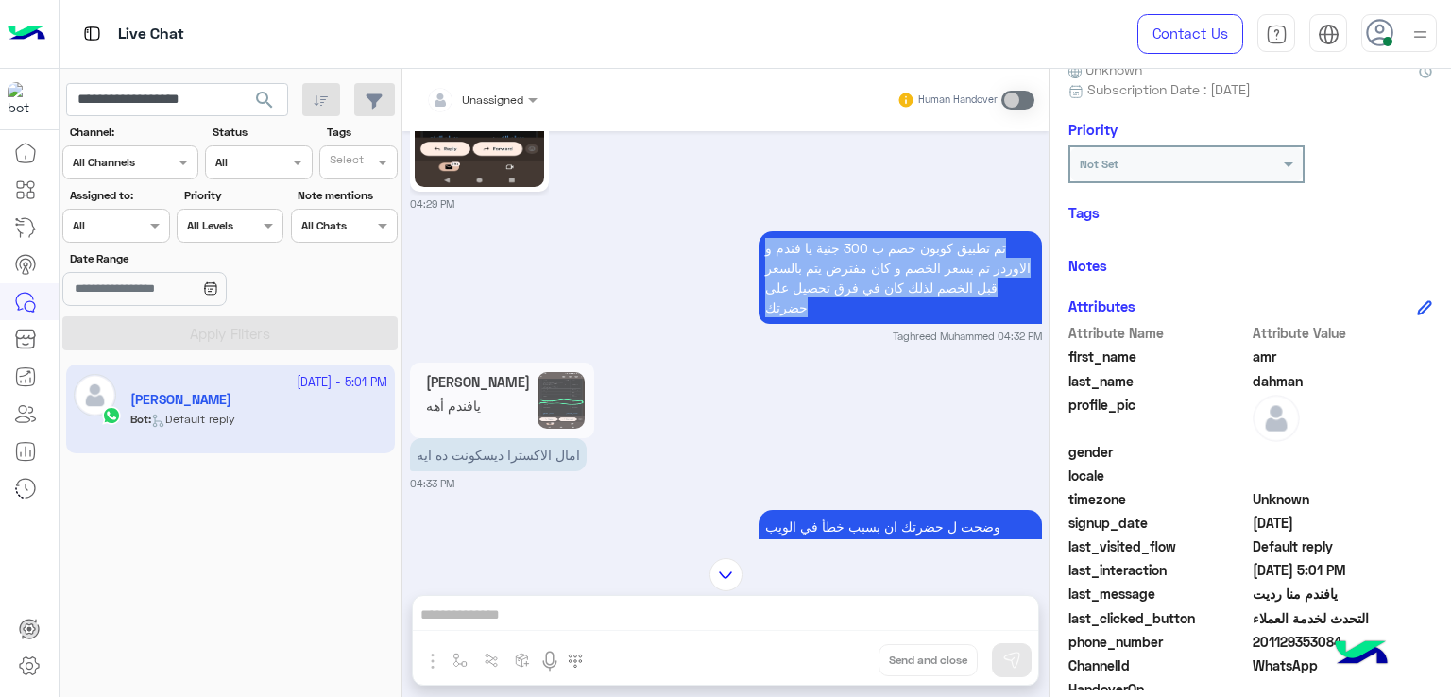
scroll to position [3617, 0]
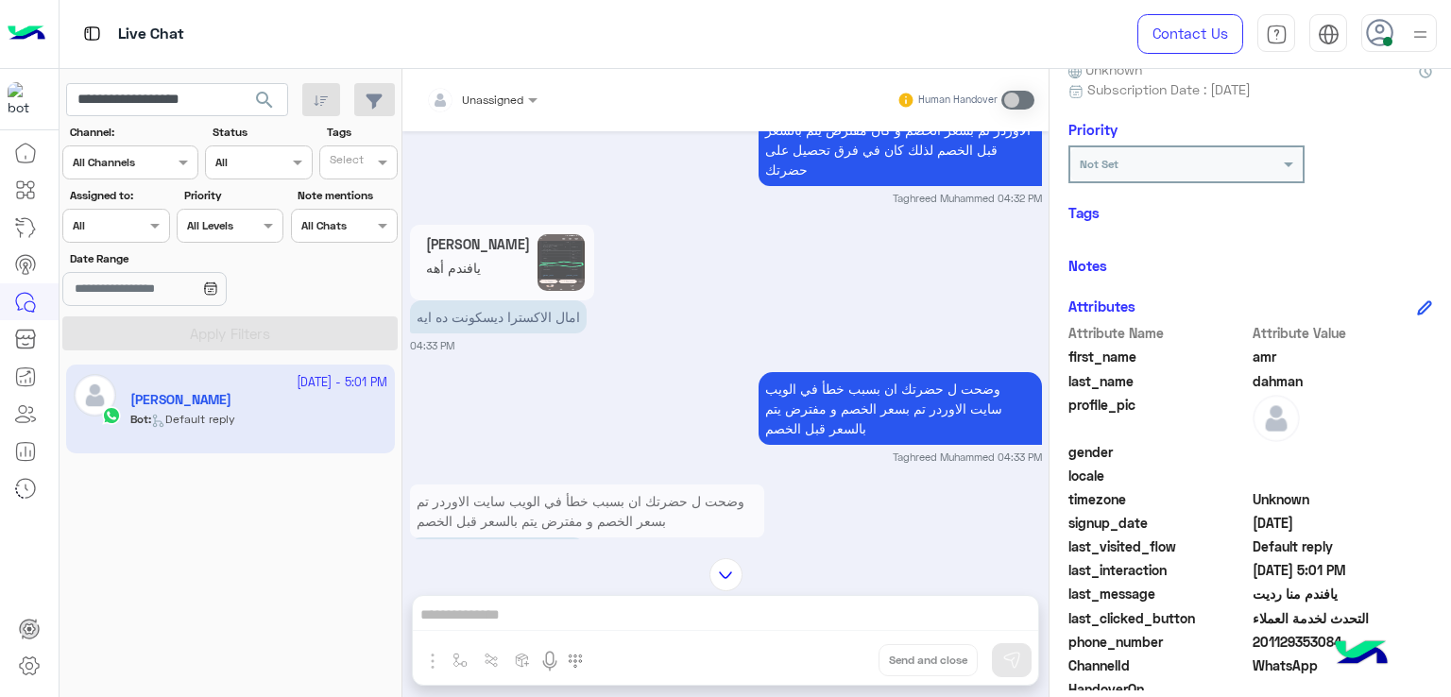
click at [533, 317] on p "امال الاكسترا ديسكونت ده ايه" at bounding box center [498, 316] width 177 height 33
click at [533, 265] on app-msgs-reply-image "[PERSON_NAME] أهه" at bounding box center [502, 263] width 184 height 76
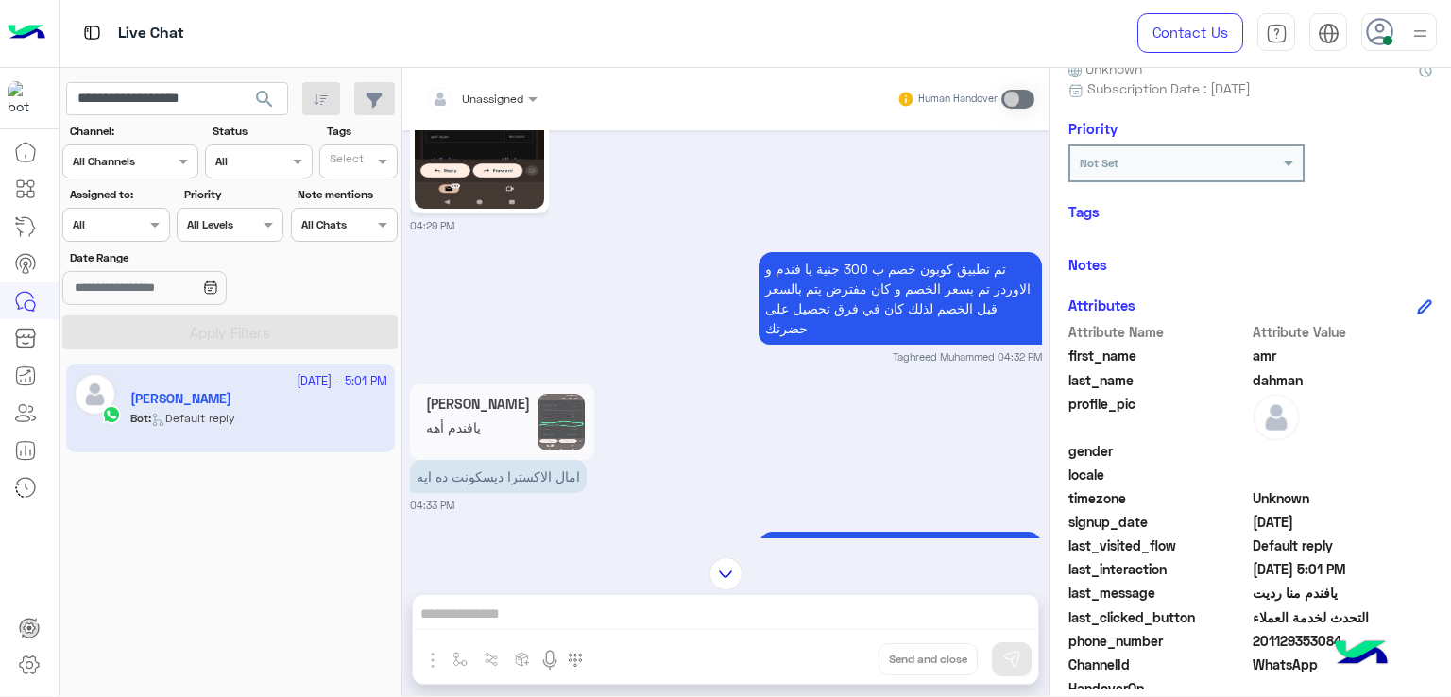
scroll to position [1278, 0]
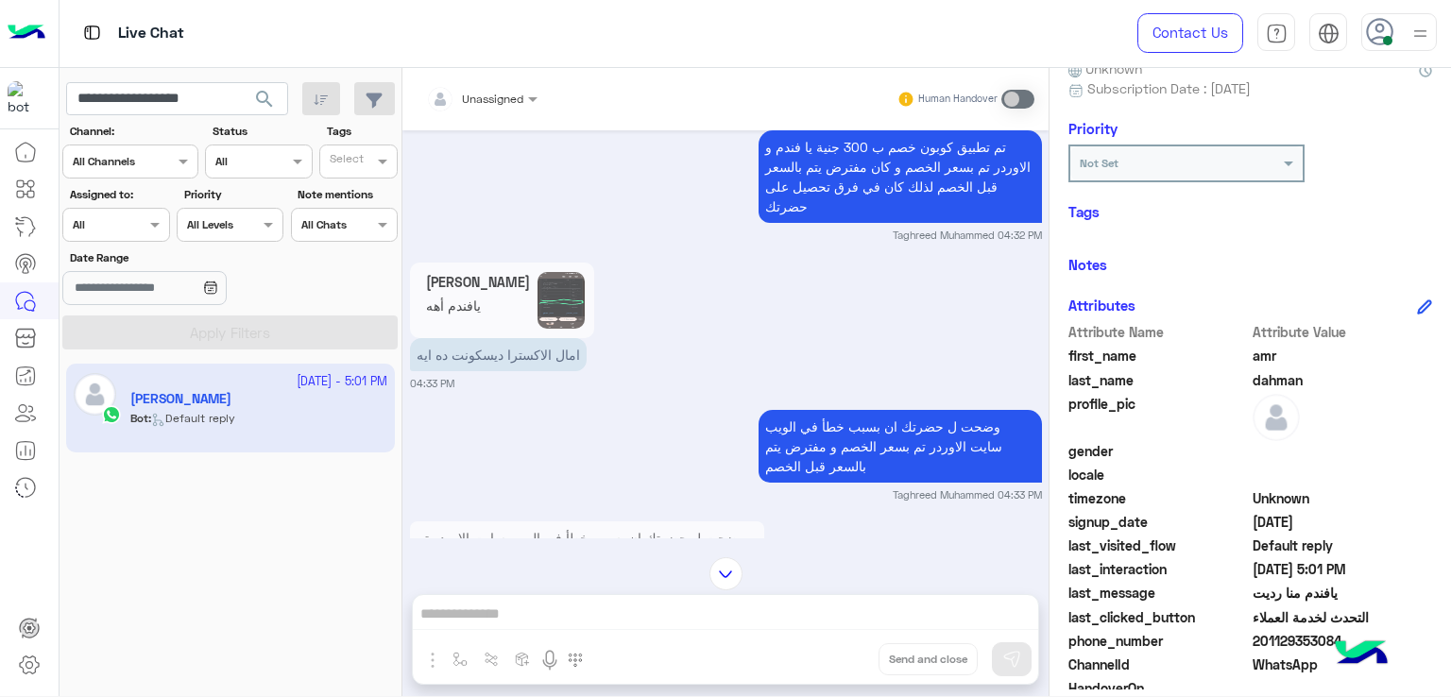
click at [889, 410] on p "وضحت ل حضرتك ان بسبب خطأ في الويب سايت الاوردر تم بسعر الخصم و مفترض يتم بالسعر…" at bounding box center [900, 446] width 283 height 73
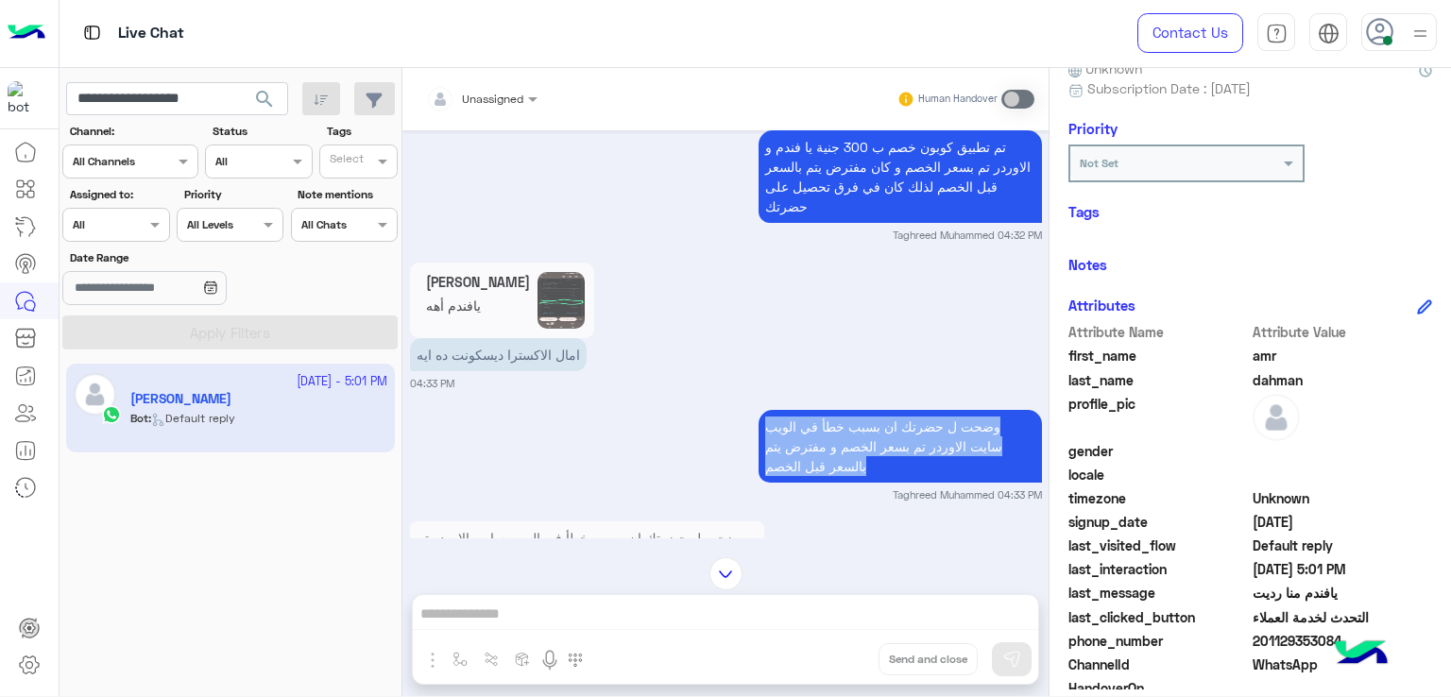
click at [889, 410] on p "وضحت ل حضرتك ان بسبب خطأ في الويب سايت الاوردر تم بسعر الخصم و مفترض يتم بالسعر…" at bounding box center [900, 446] width 283 height 73
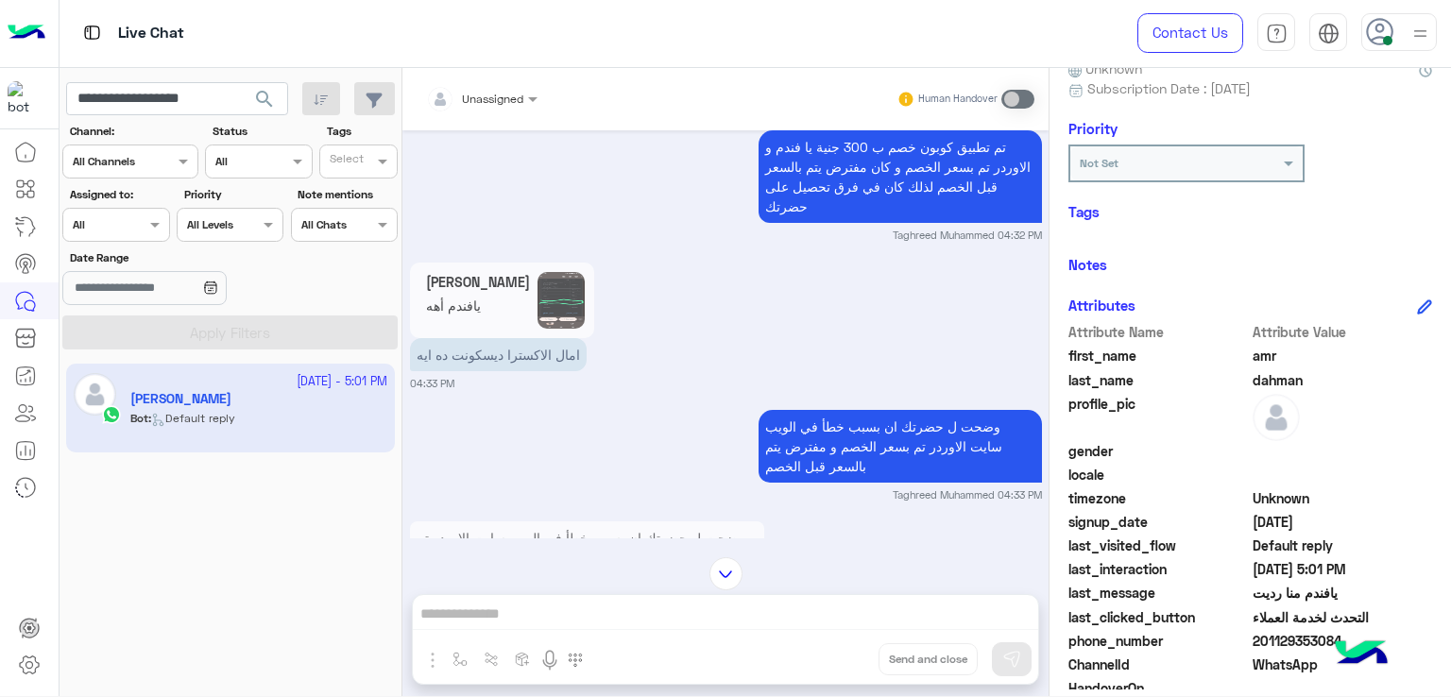
click at [881, 273] on div "amr dahman يافندم أهه امال الاكسترا ديسكونت ده ايه 04:33 PM" at bounding box center [726, 324] width 632 height 133
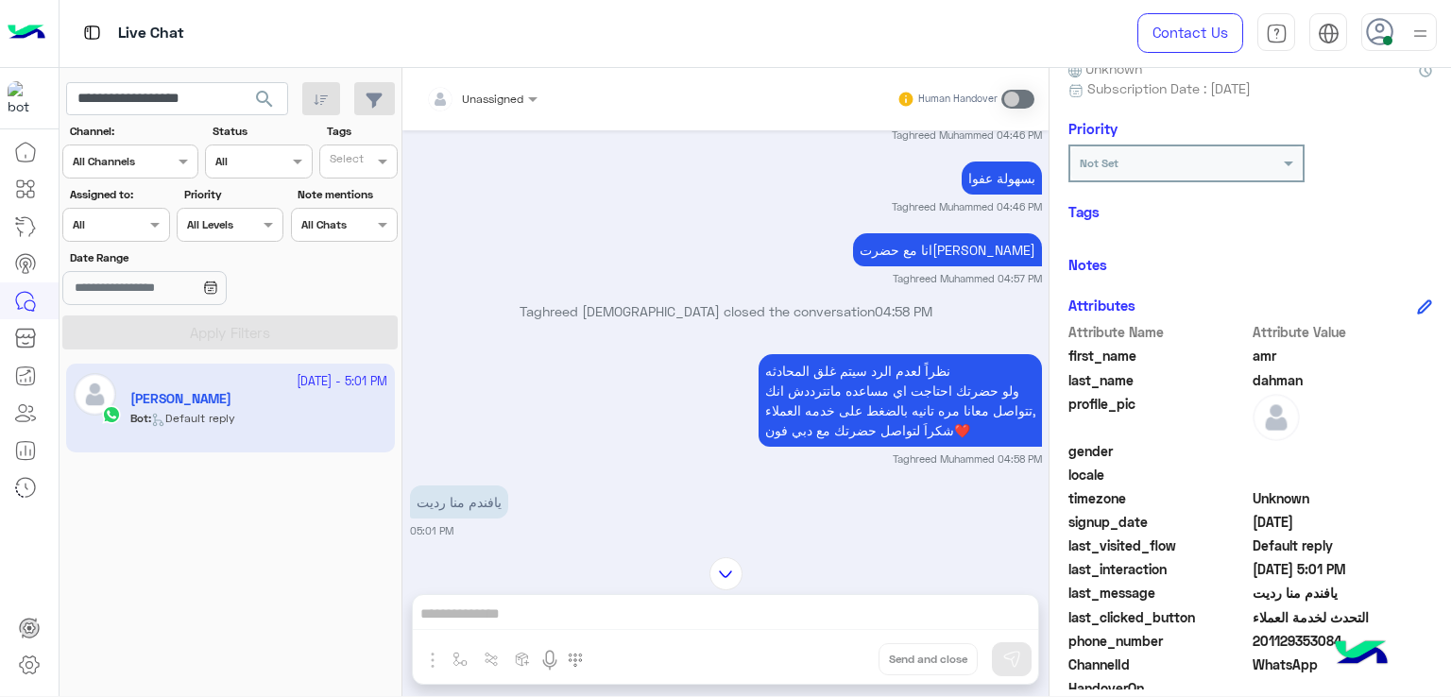
scroll to position [1940, 0]
